Goal: Task Accomplishment & Management: Use online tool/utility

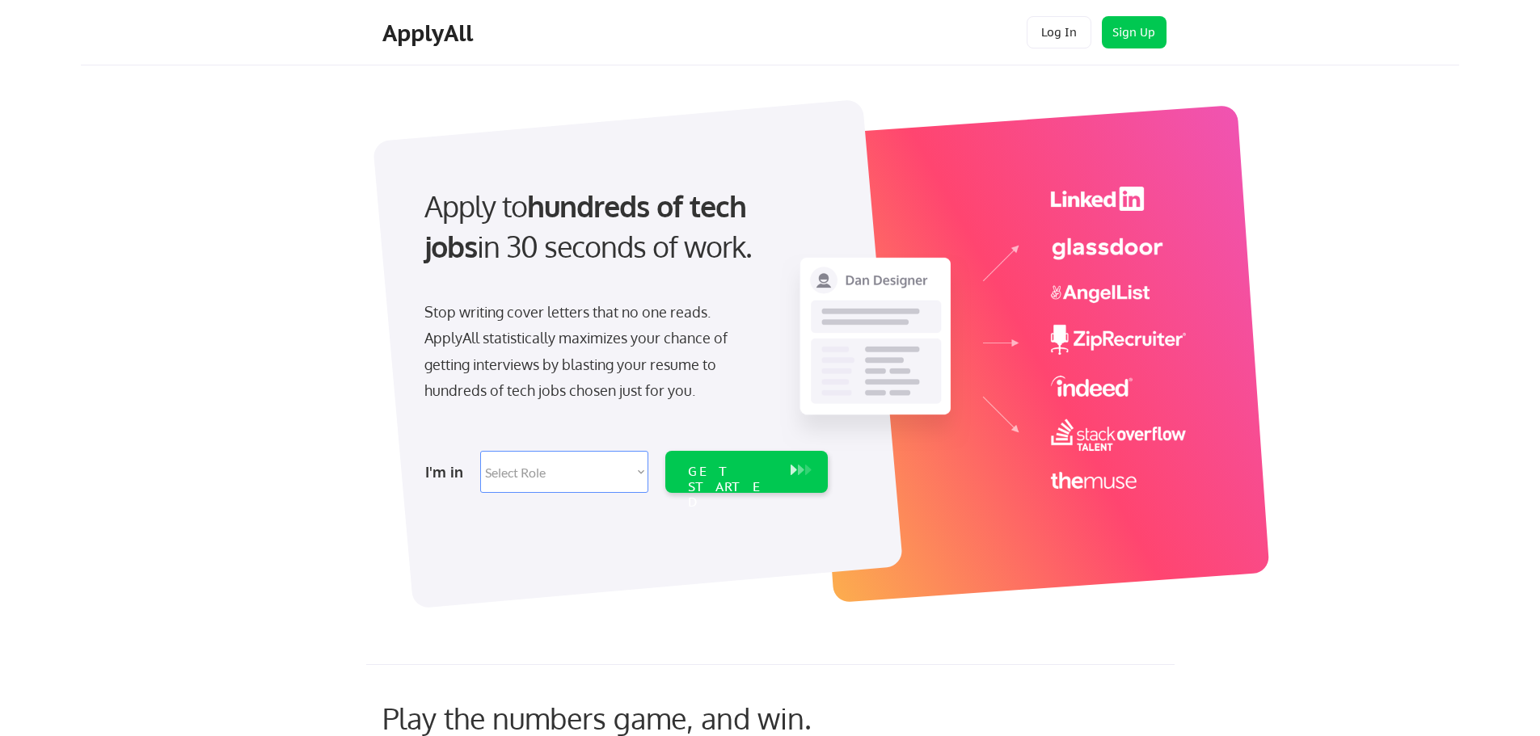
click at [628, 473] on select "Select Role Software Engineering Product Management Customer Success Sales UI/U…" at bounding box center [564, 472] width 168 height 42
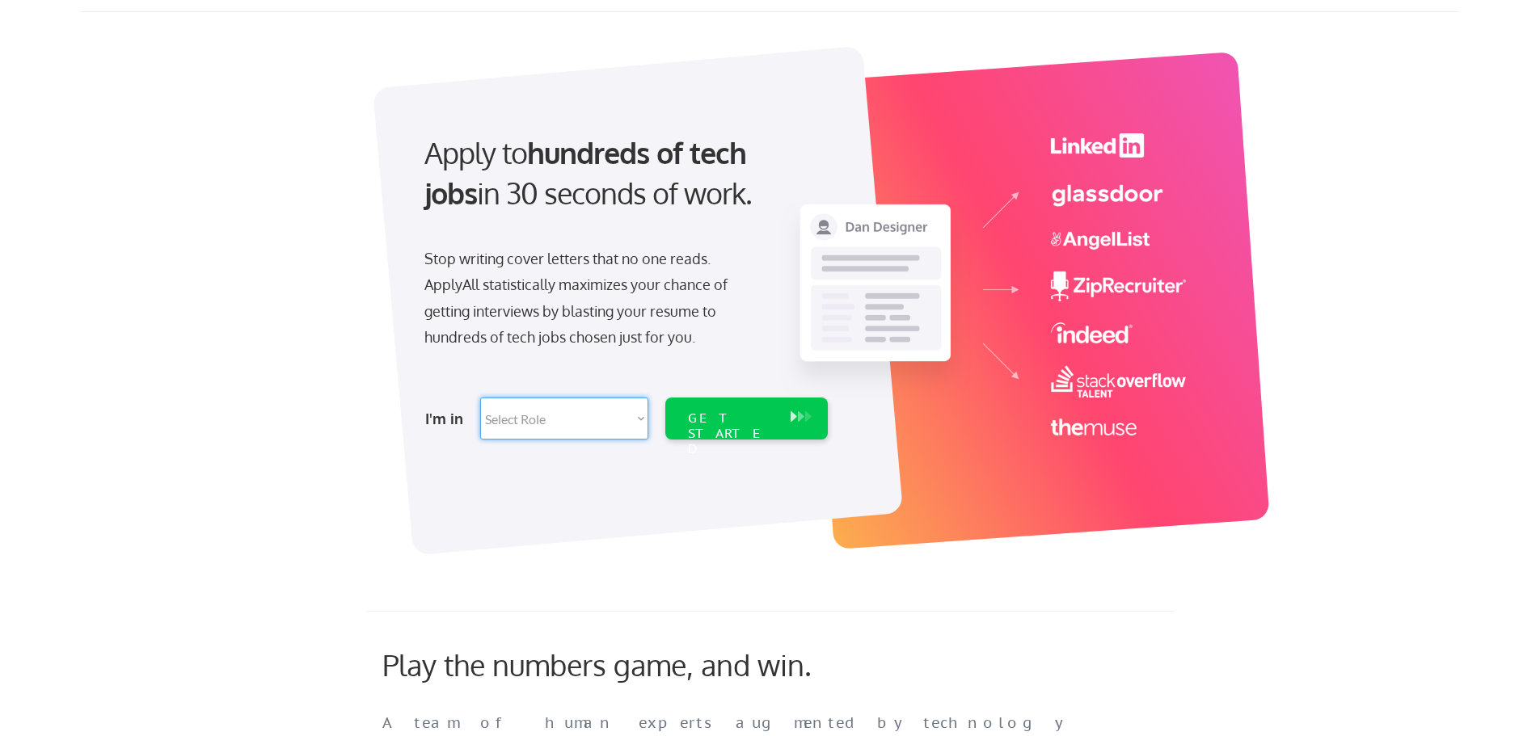
scroll to position [81, 0]
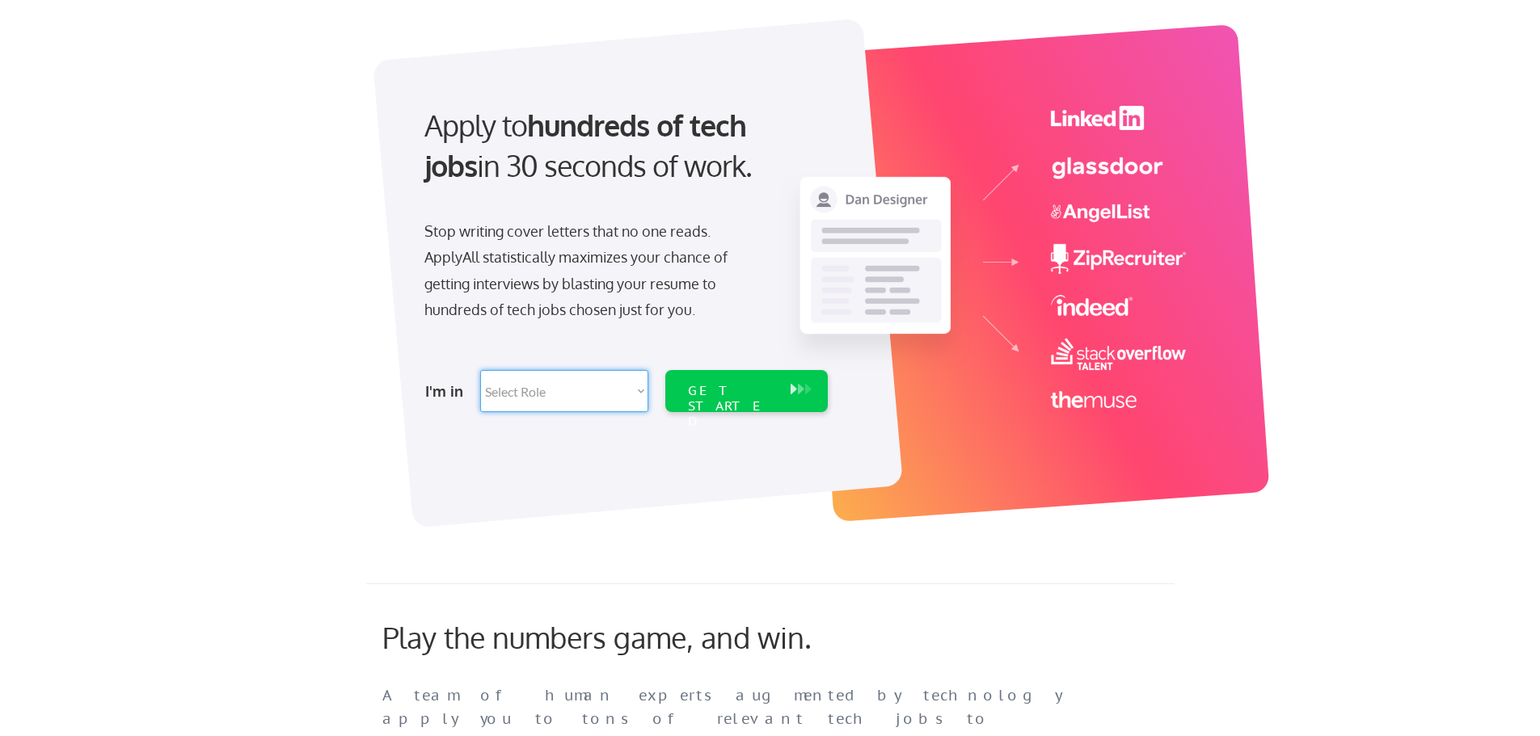
click at [637, 383] on select "Select Role Software Engineering Product Management Customer Success Sales UI/U…" at bounding box center [564, 391] width 168 height 42
select select ""customer_support""
click at [480, 370] on select "Select Role Software Engineering Product Management Customer Success Sales UI/U…" at bounding box center [564, 391] width 168 height 42
select select ""customer_support""
click at [703, 400] on div "GET STARTED" at bounding box center [731, 391] width 103 height 42
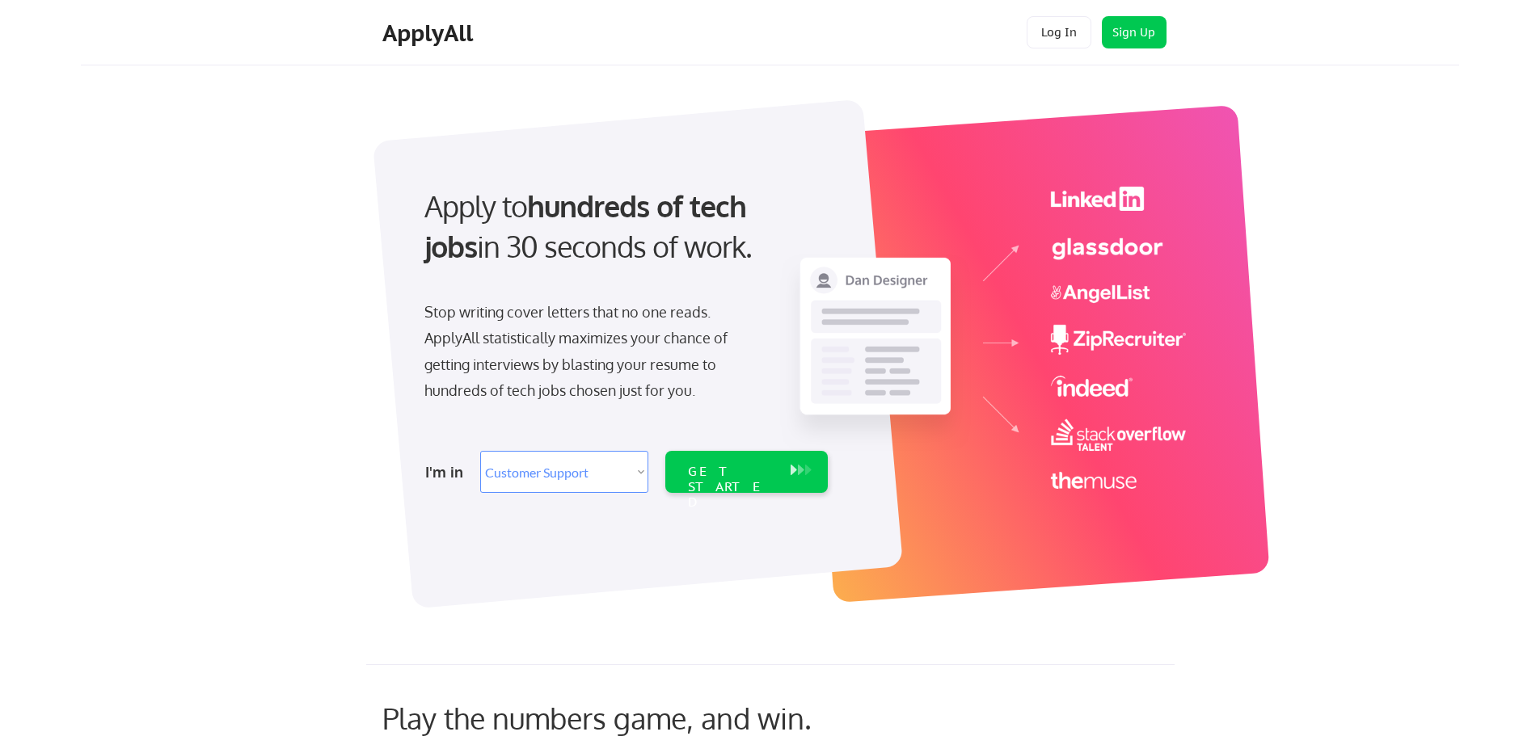
select select ""customer_support""
